Goal: Information Seeking & Learning: Learn about a topic

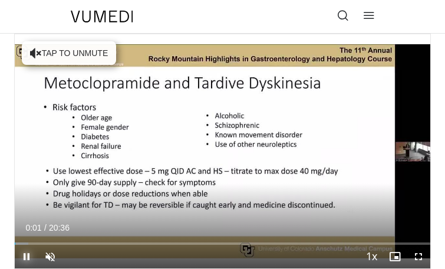
click at [29, 256] on span "Video Player" at bounding box center [27, 257] width 24 height 24
